Goal: Complete application form: Complete application form

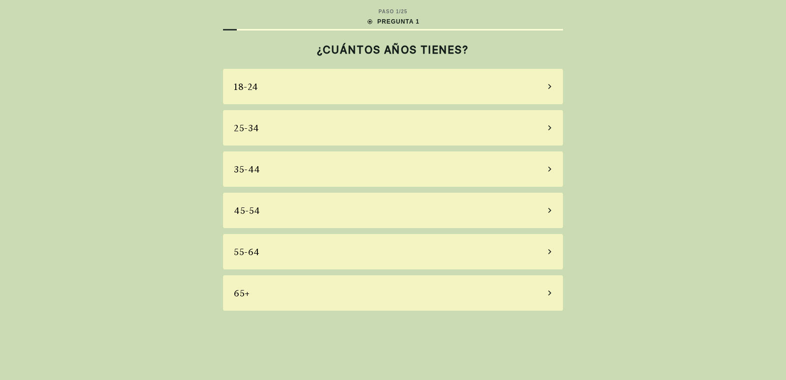
click at [479, 131] on div "25-34" at bounding box center [393, 127] width 340 height 35
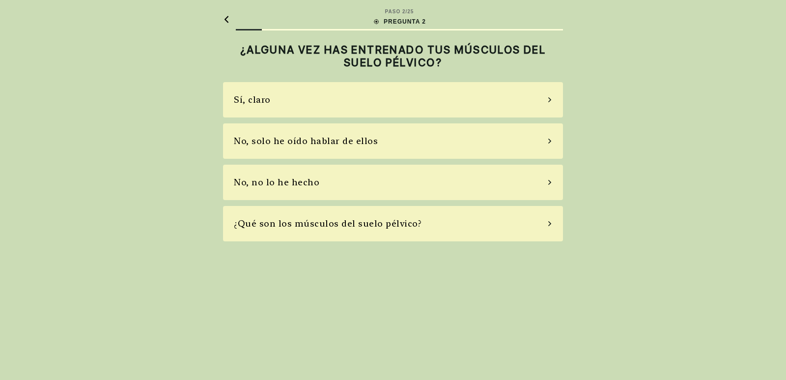
click at [490, 100] on div "Sí, claro" at bounding box center [393, 99] width 340 height 35
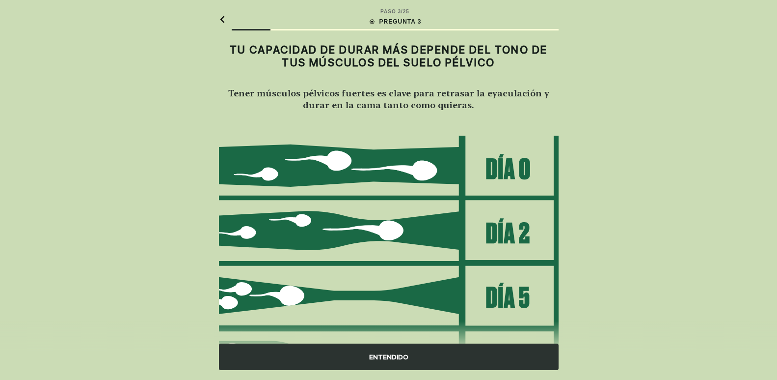
click at [513, 237] on img at bounding box center [389, 263] width 340 height 257
click at [375, 228] on img at bounding box center [389, 263] width 340 height 257
click at [383, 351] on div "ENTENDIDO" at bounding box center [389, 356] width 340 height 27
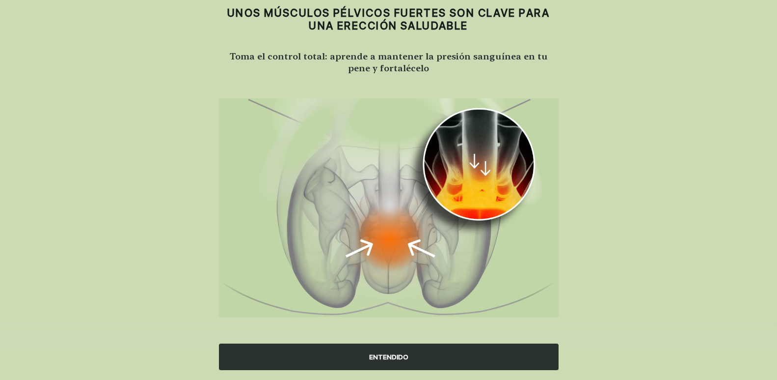
scroll to position [41, 0]
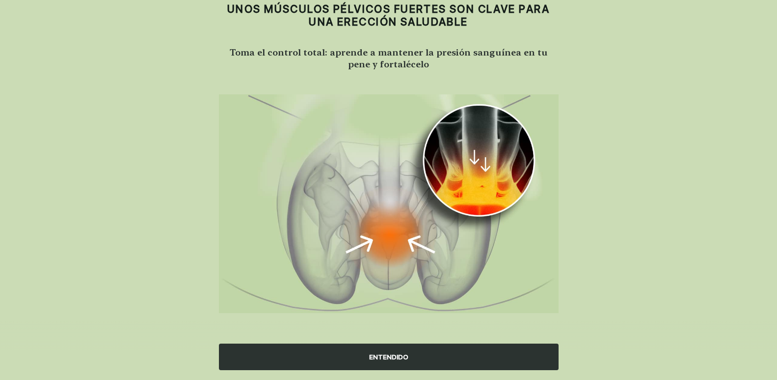
click at [393, 355] on div "ENTENDIDO" at bounding box center [389, 356] width 340 height 27
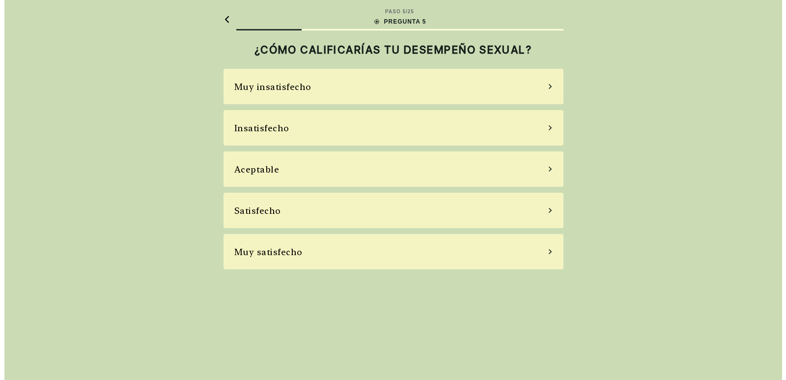
scroll to position [0, 0]
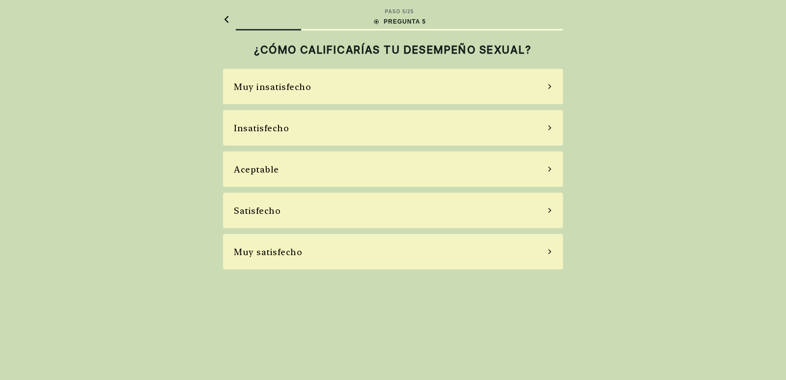
click at [387, 129] on div "Insatisfecho" at bounding box center [393, 127] width 340 height 35
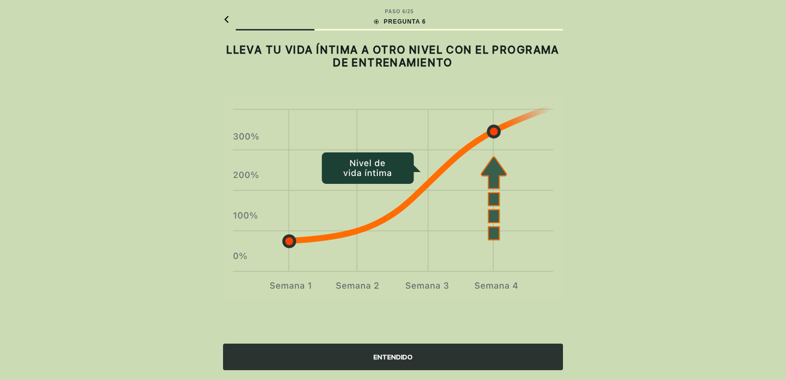
click at [389, 355] on div "ENTENDIDO" at bounding box center [393, 356] width 340 height 27
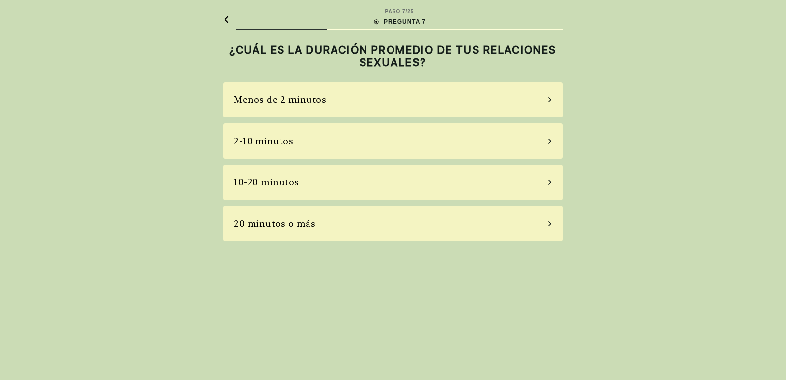
click at [411, 141] on div "2-10 minutos" at bounding box center [393, 140] width 340 height 35
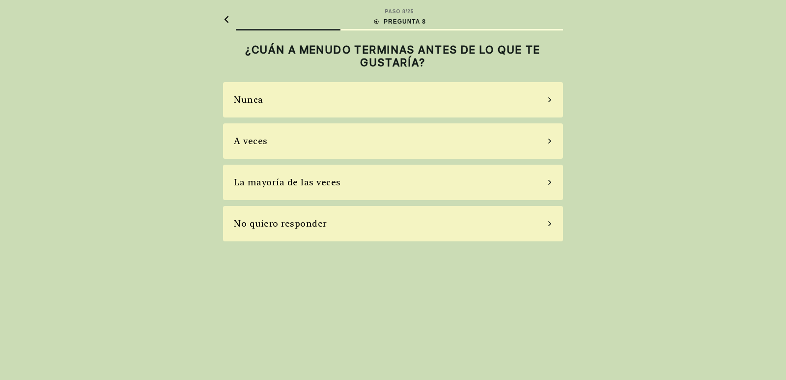
click at [406, 176] on div "La mayoría de las veces" at bounding box center [393, 181] width 340 height 35
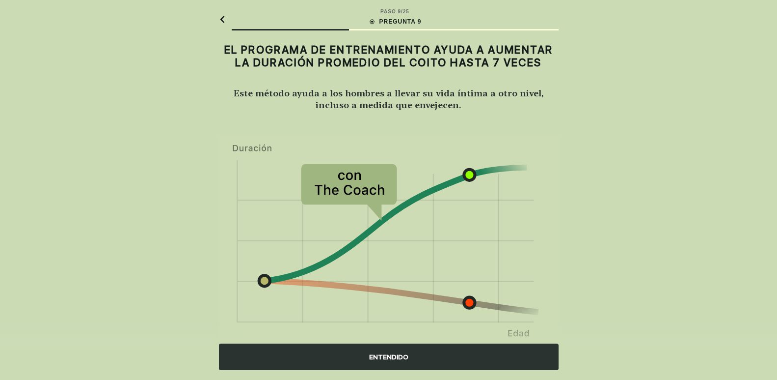
click at [386, 356] on div "ENTENDIDO" at bounding box center [389, 356] width 340 height 27
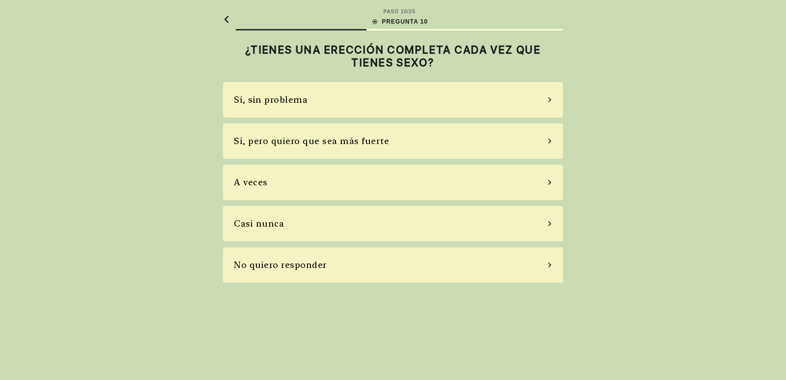
click at [390, 186] on div "A veces" at bounding box center [393, 181] width 340 height 35
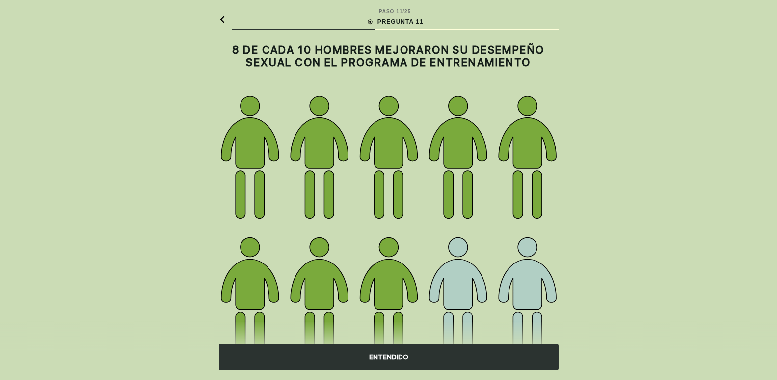
click at [392, 354] on div "ENTENDIDO" at bounding box center [389, 356] width 340 height 27
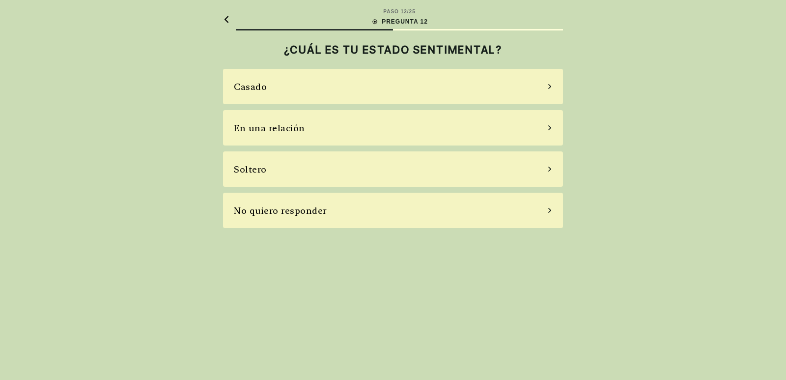
click at [390, 79] on div "Casado" at bounding box center [393, 86] width 340 height 35
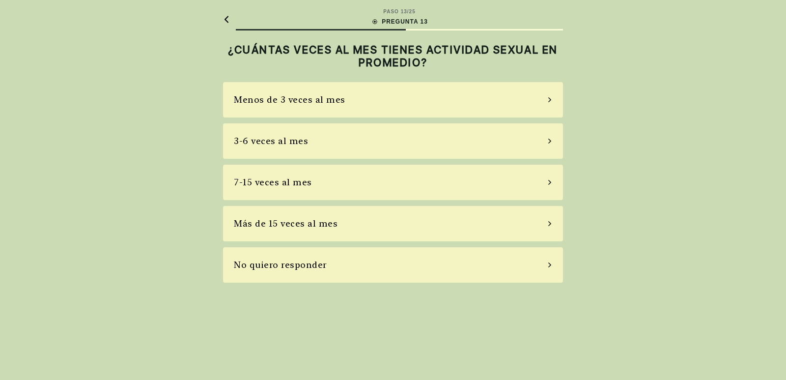
click at [396, 148] on div "3-6 veces al mes" at bounding box center [393, 140] width 340 height 35
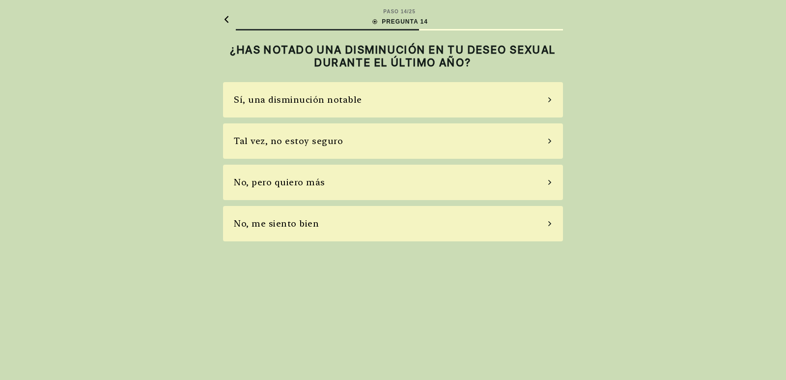
click at [376, 227] on div "No, me siento bien" at bounding box center [393, 223] width 340 height 35
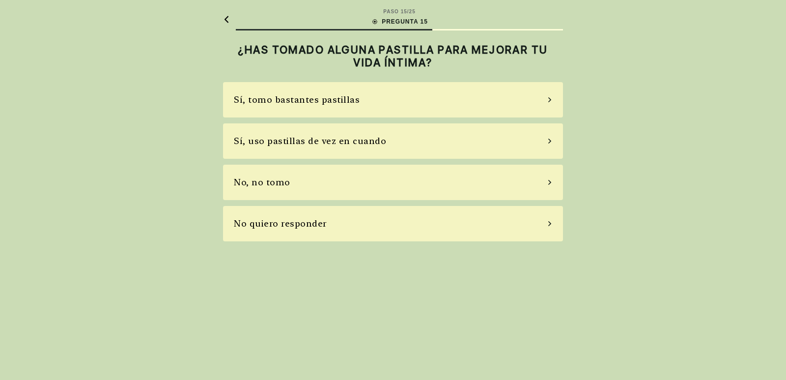
click at [385, 185] on div "No, no tomo" at bounding box center [393, 181] width 340 height 35
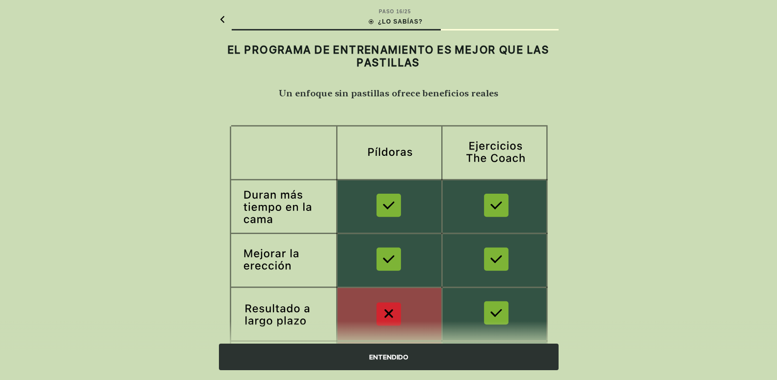
click at [382, 354] on div "ENTENDIDO" at bounding box center [389, 356] width 340 height 27
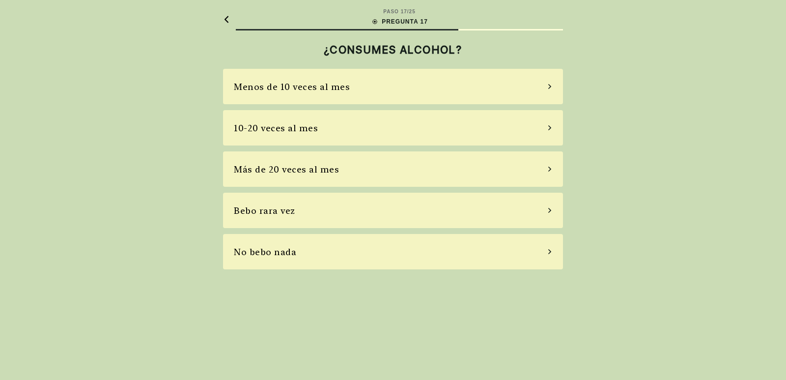
click at [405, 254] on div "No bebo nada" at bounding box center [393, 251] width 340 height 35
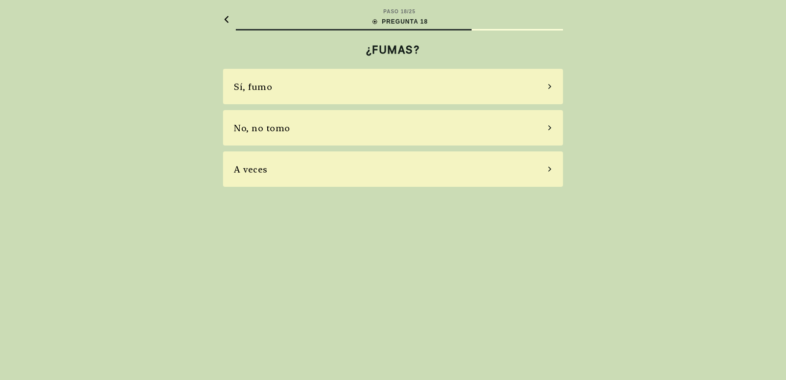
click at [409, 133] on div "No, no tomo" at bounding box center [393, 127] width 340 height 35
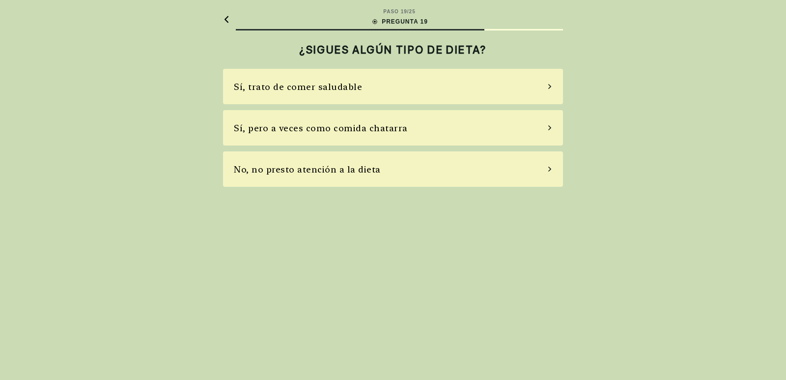
click at [405, 94] on div "Sí, trato de comer saludable" at bounding box center [393, 86] width 340 height 35
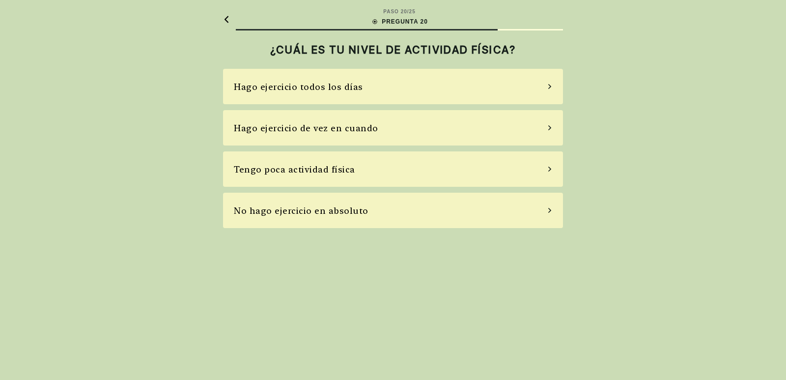
click at [389, 172] on div "Tengo poca actividad física" at bounding box center [393, 168] width 340 height 35
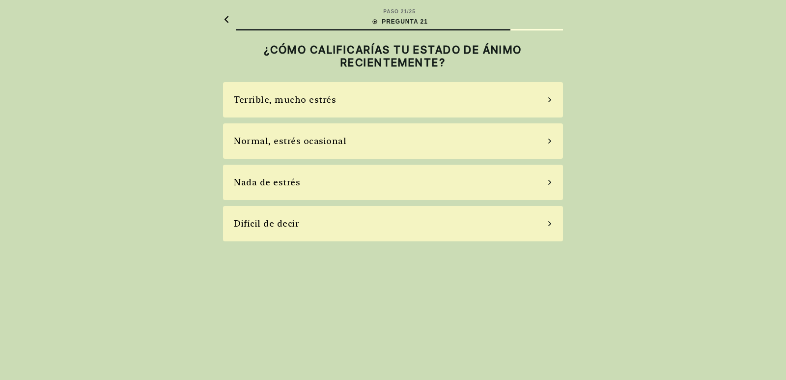
click at [405, 101] on div "Terrible, mucho estrés" at bounding box center [393, 99] width 340 height 35
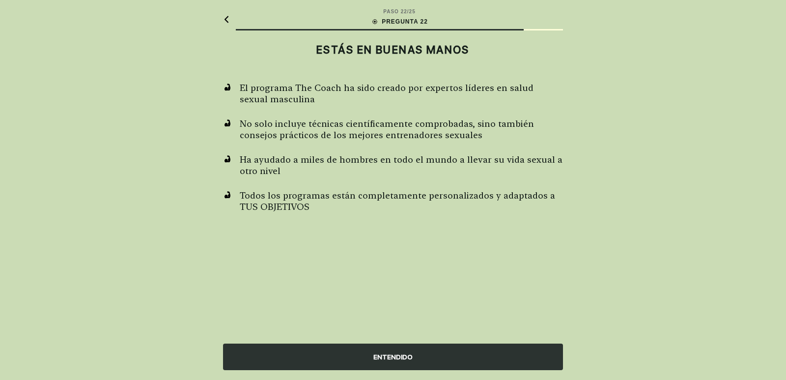
drag, startPoint x: 383, startPoint y: 354, endPoint x: 387, endPoint y: 347, distance: 7.7
click at [383, 353] on div "ENTENDIDO" at bounding box center [393, 356] width 340 height 27
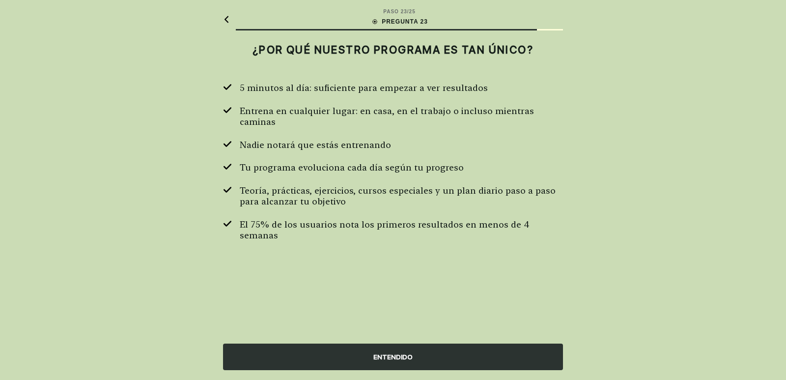
click at [389, 353] on div "ENTENDIDO" at bounding box center [393, 356] width 340 height 27
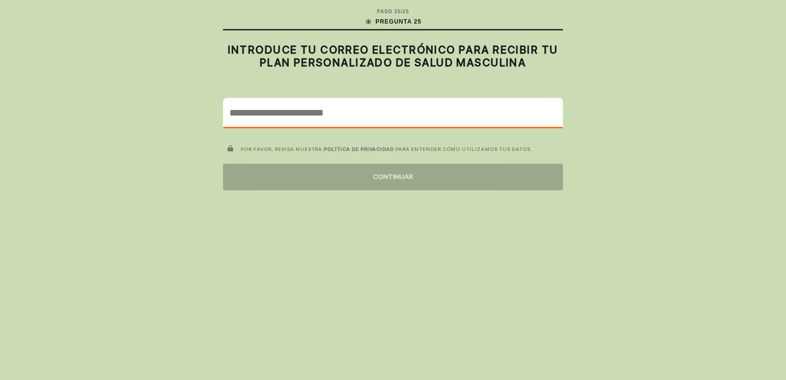
click at [246, 115] on input "email" at bounding box center [392, 112] width 339 height 28
